Goal: Transaction & Acquisition: Purchase product/service

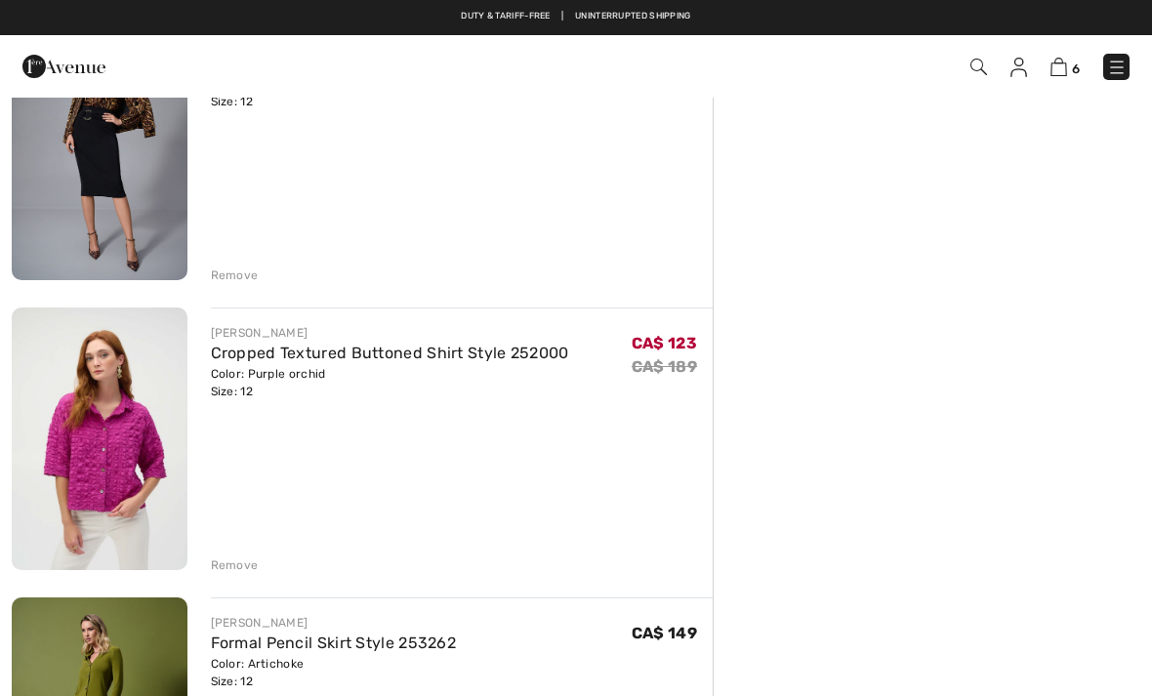
scroll to position [818, 0]
click at [124, 479] on img at bounding box center [100, 440] width 176 height 263
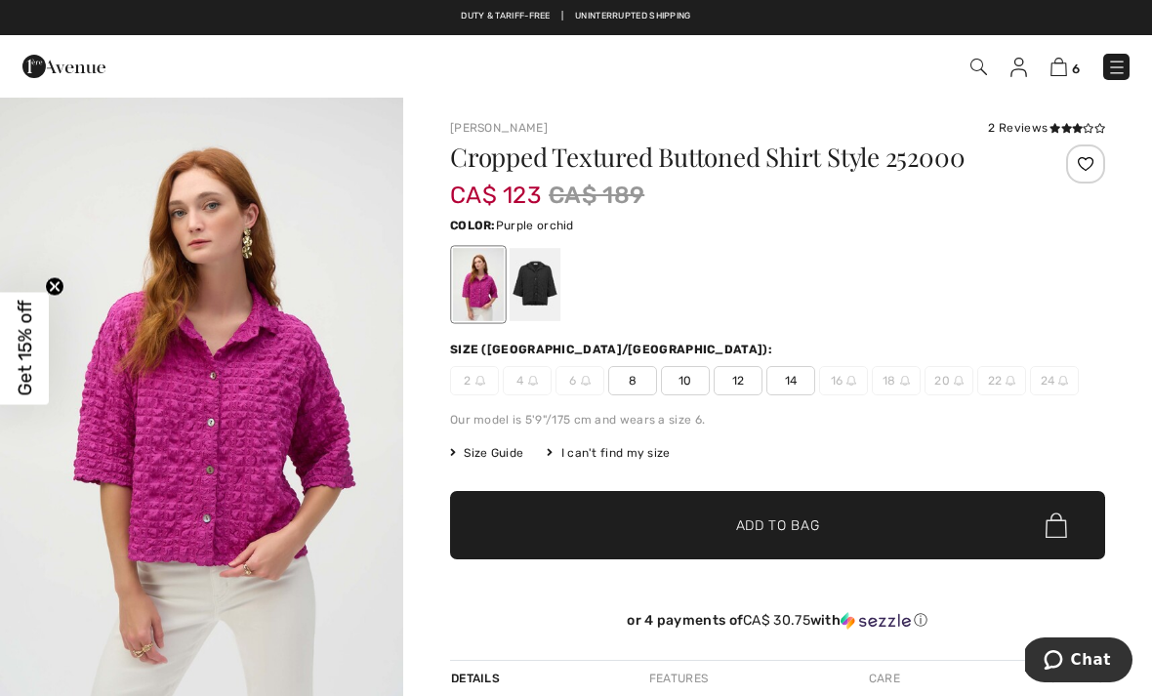
click at [528, 283] on div at bounding box center [535, 284] width 51 height 73
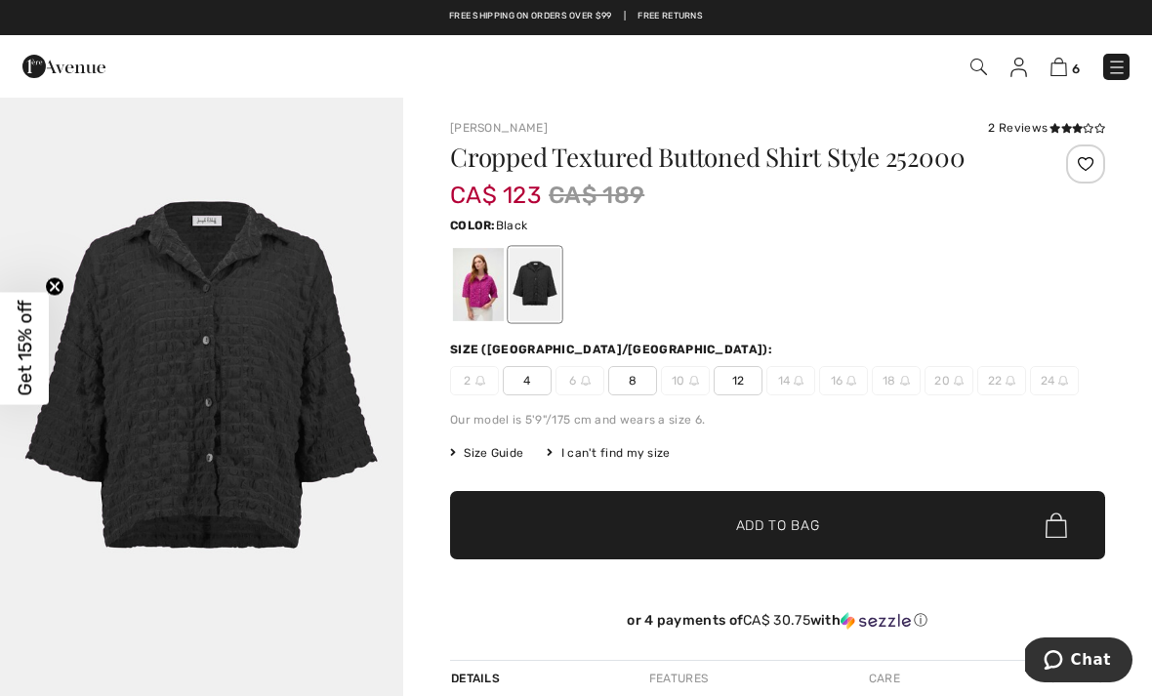
click at [483, 296] on div at bounding box center [478, 284] width 51 height 73
